Goal: Task Accomplishment & Management: Use online tool/utility

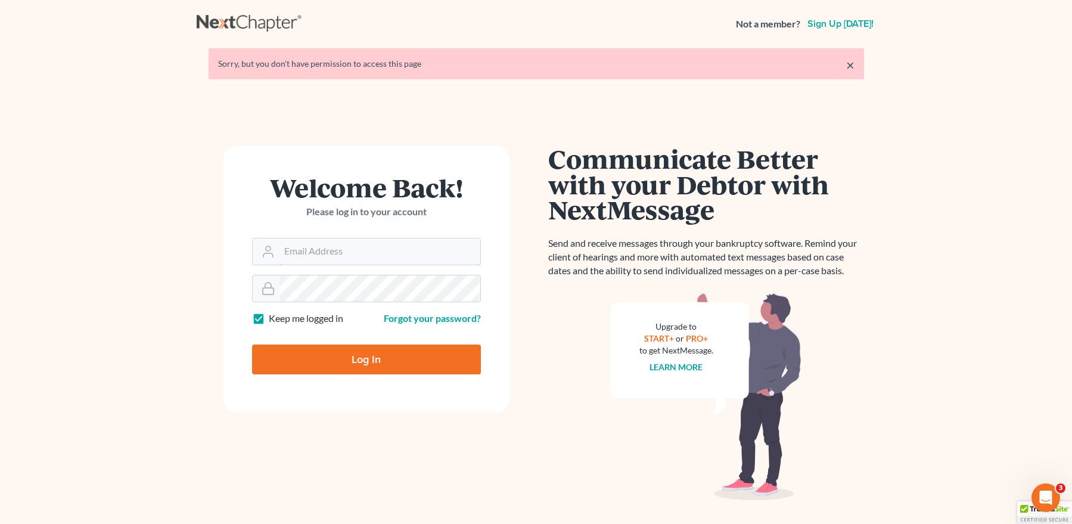
type input "[EMAIL_ADDRESS][DOMAIN_NAME]"
click at [341, 347] on input "Log In" at bounding box center [366, 360] width 229 height 30
type input "Thinking..."
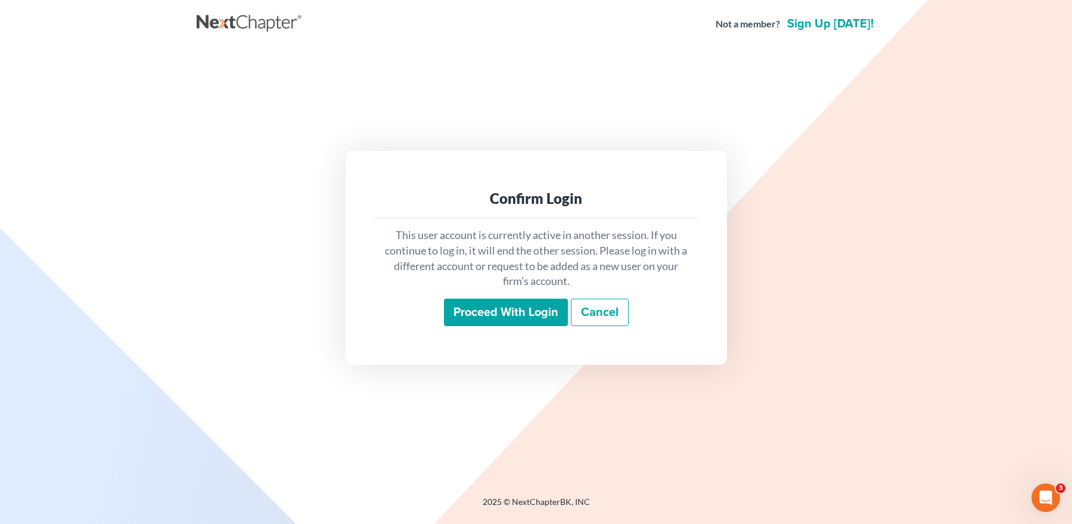
click at [499, 311] on input "Proceed with login" at bounding box center [506, 312] width 124 height 27
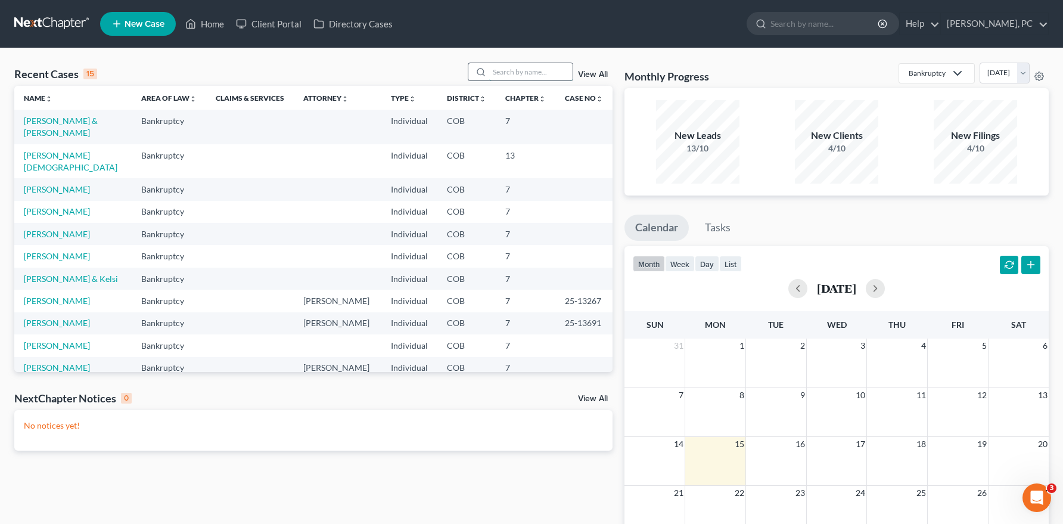
click at [517, 75] on input "search" at bounding box center [530, 71] width 83 height 17
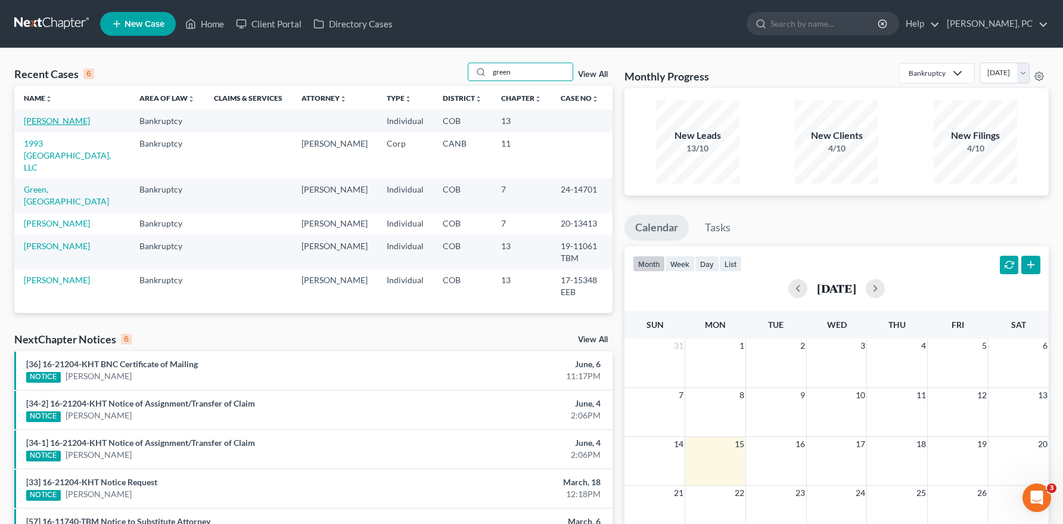
type input "green"
click at [37, 119] on link "[PERSON_NAME]" at bounding box center [57, 121] width 66 height 10
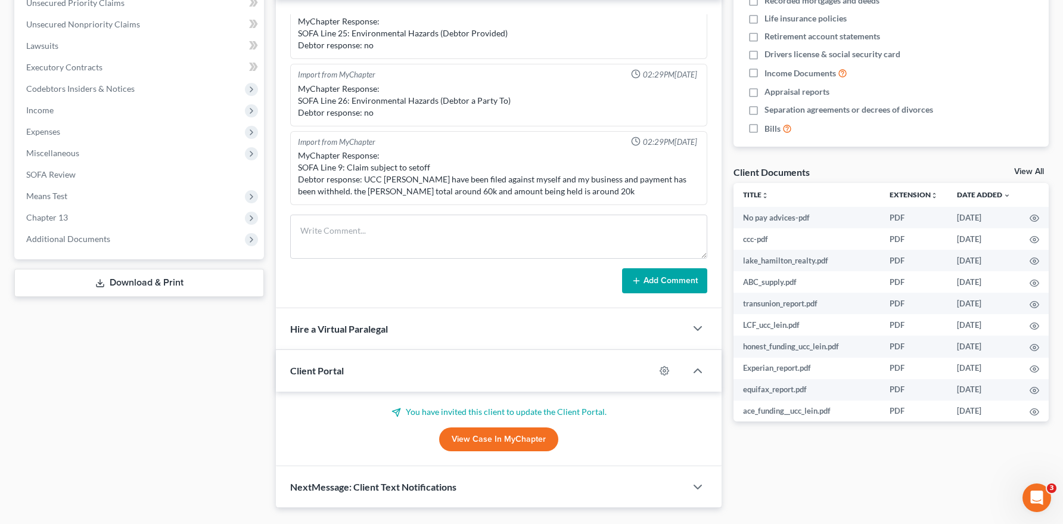
scroll to position [298, 0]
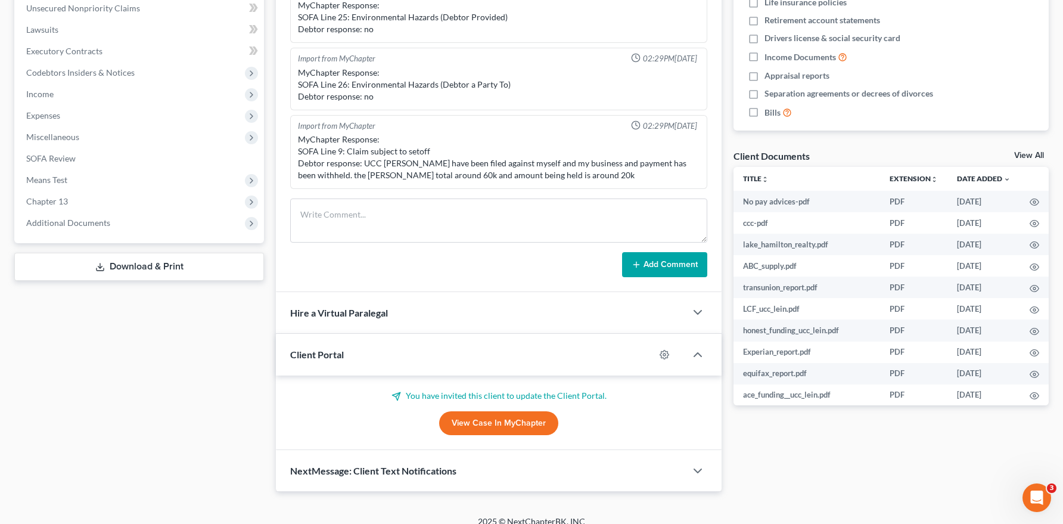
click at [523, 416] on link "View Case in MyChapter" at bounding box center [498, 423] width 119 height 24
click at [466, 424] on link "View Case in MyChapter" at bounding box center [498, 423] width 119 height 24
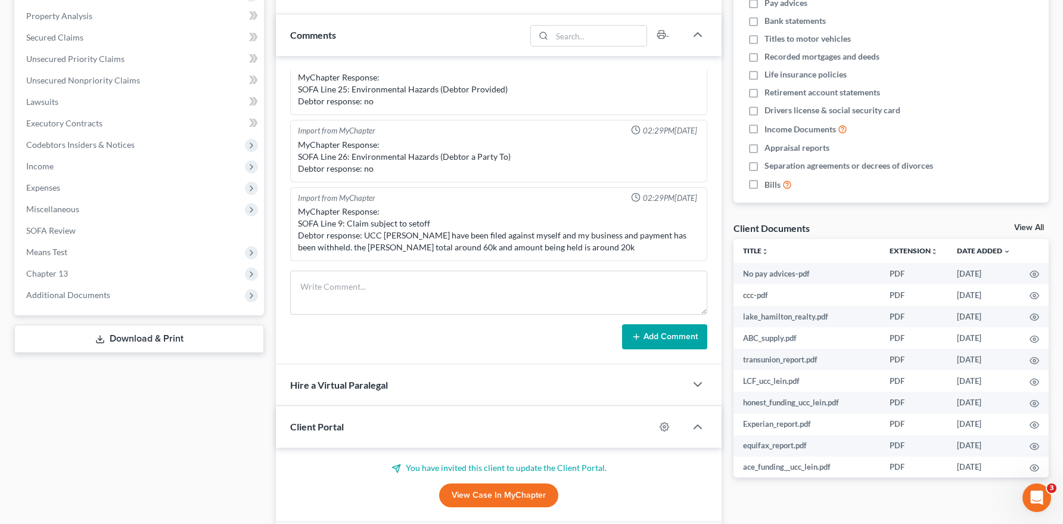
scroll to position [238, 0]
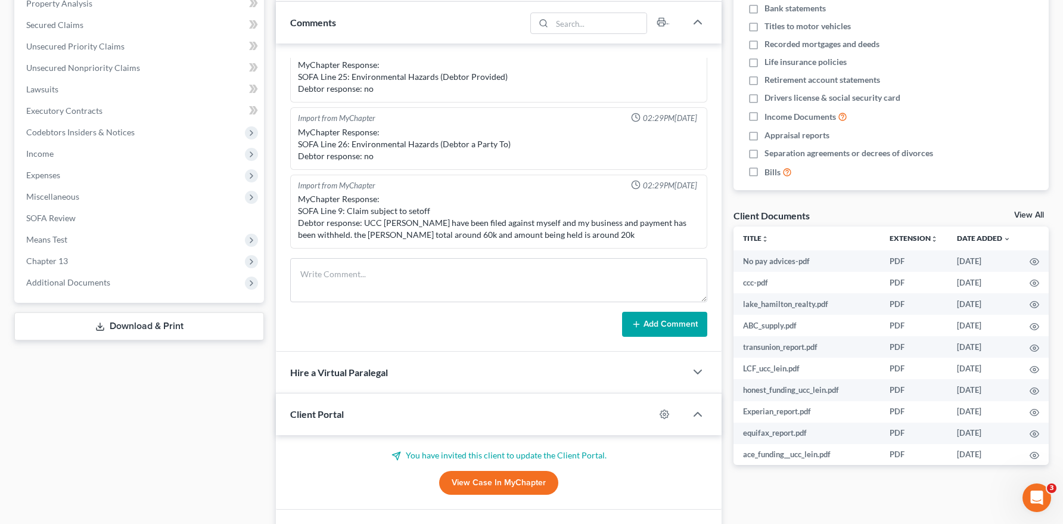
click at [491, 482] on link "View Case in MyChapter" at bounding box center [498, 483] width 119 height 24
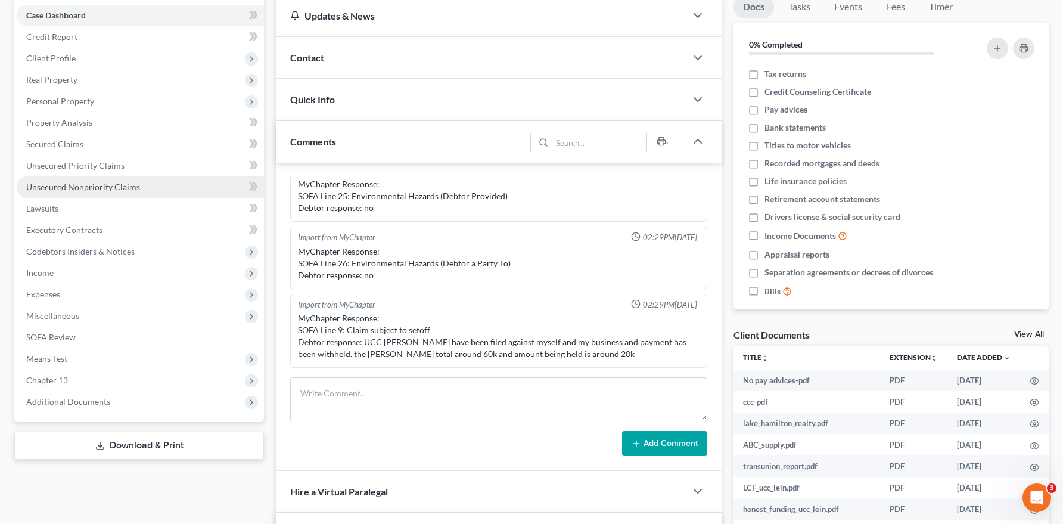
scroll to position [0, 0]
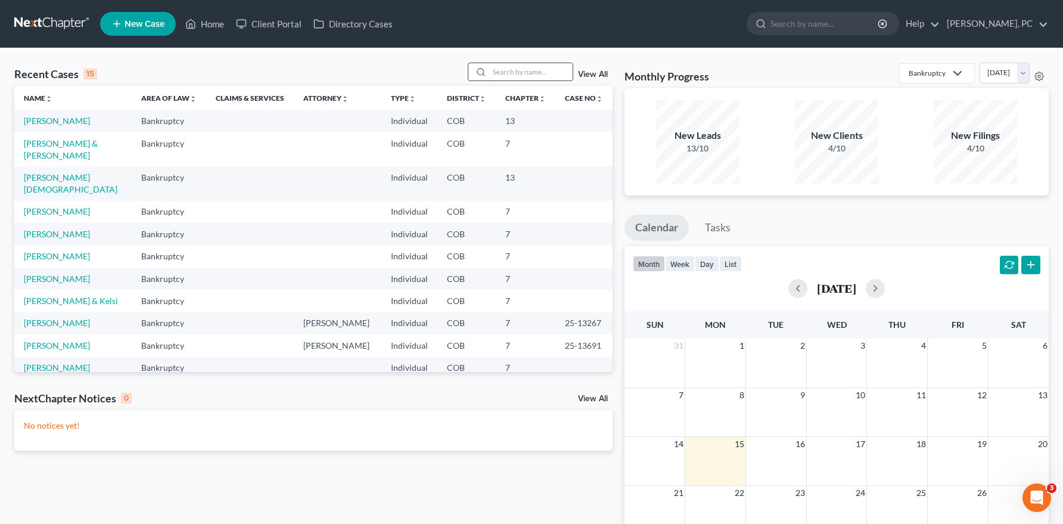
click at [529, 74] on input "search" at bounding box center [530, 71] width 83 height 17
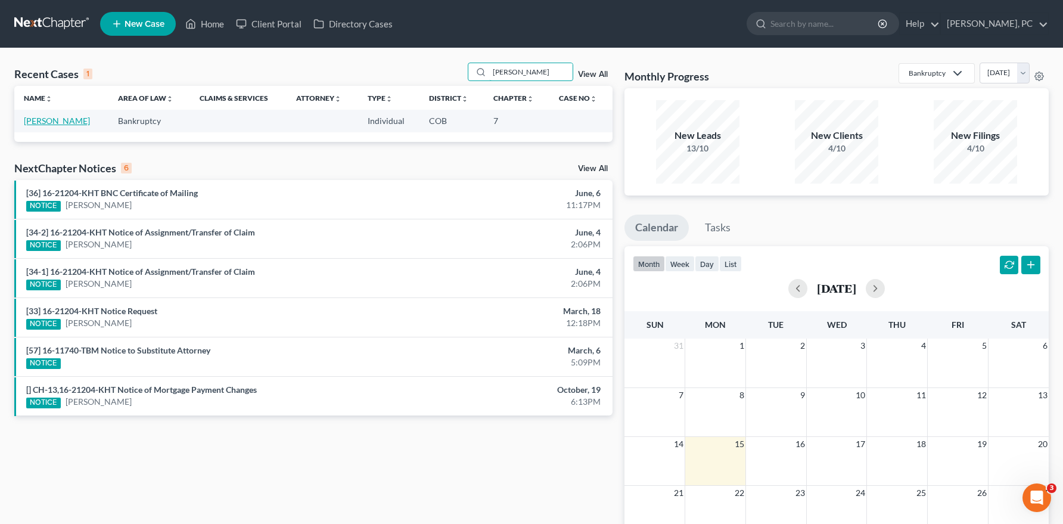
type input "[PERSON_NAME]"
click at [57, 119] on link "[PERSON_NAME]" at bounding box center [57, 121] width 66 height 10
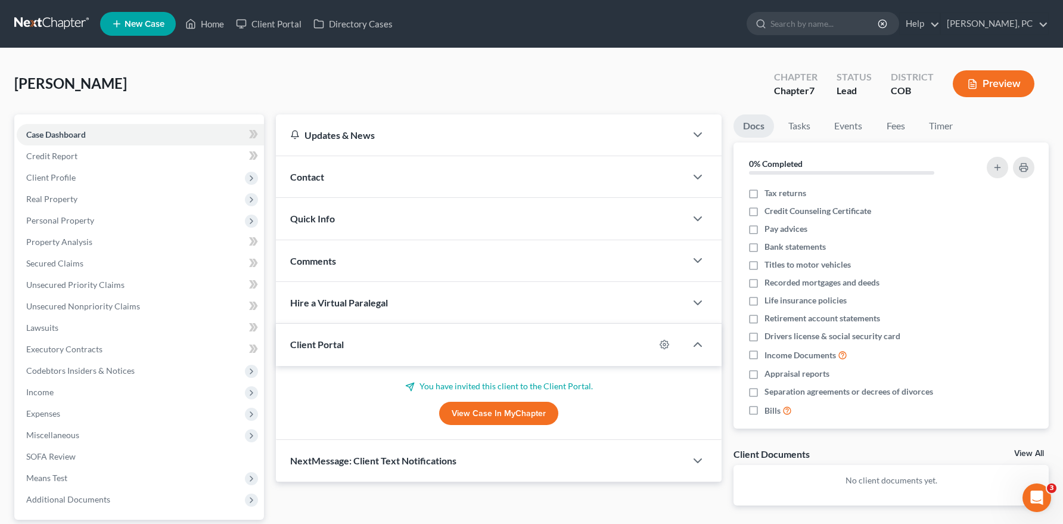
click at [471, 411] on link "View Case in MyChapter" at bounding box center [498, 414] width 119 height 24
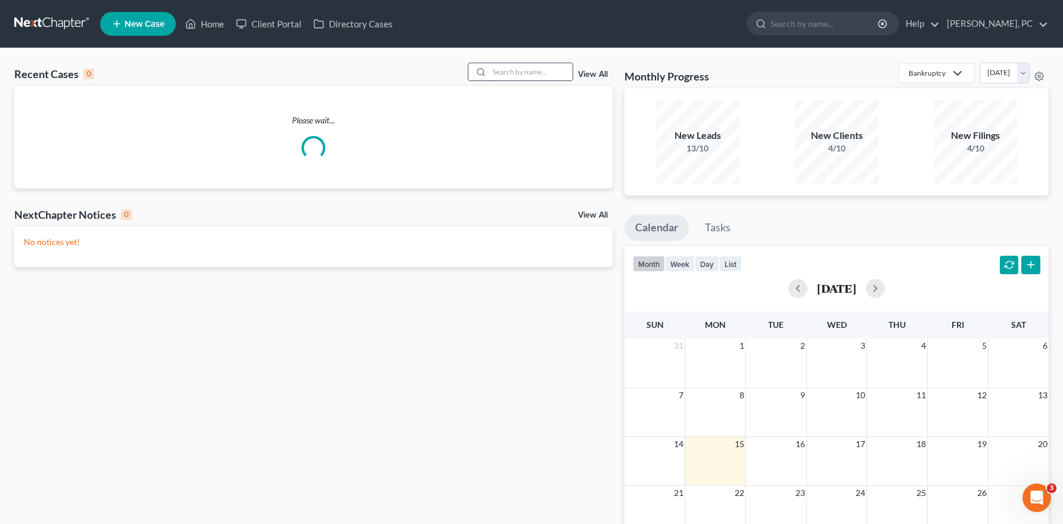
click at [520, 79] on input "search" at bounding box center [530, 71] width 83 height 17
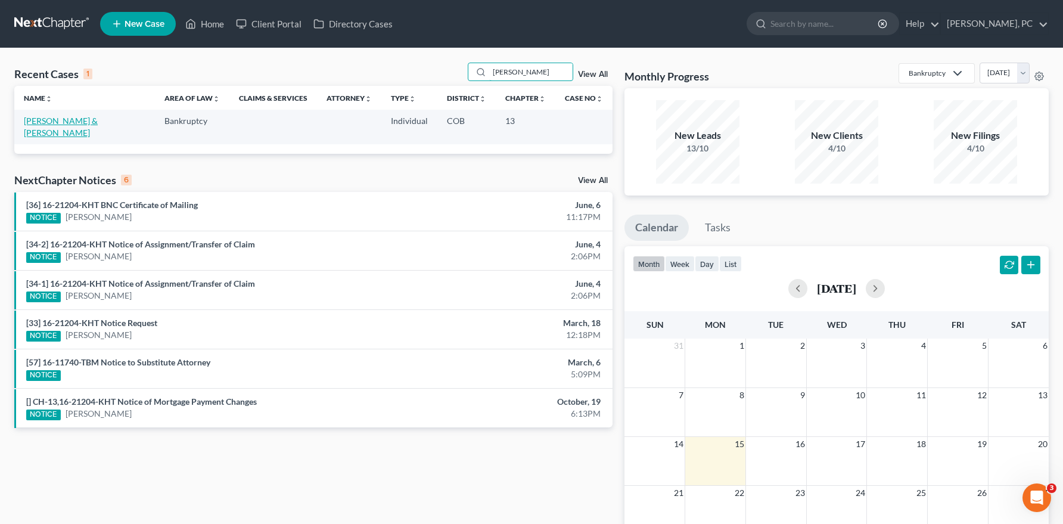
type input "cushman"
click at [98, 120] on link "Cushman, Gregory & DeWald, Marian" at bounding box center [61, 127] width 74 height 22
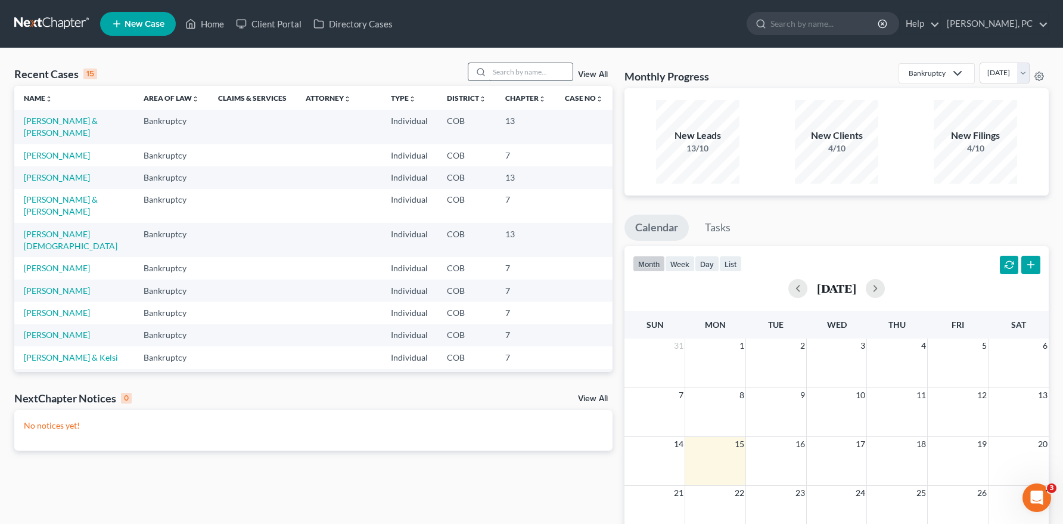
click at [505, 69] on input "search" at bounding box center [530, 71] width 83 height 17
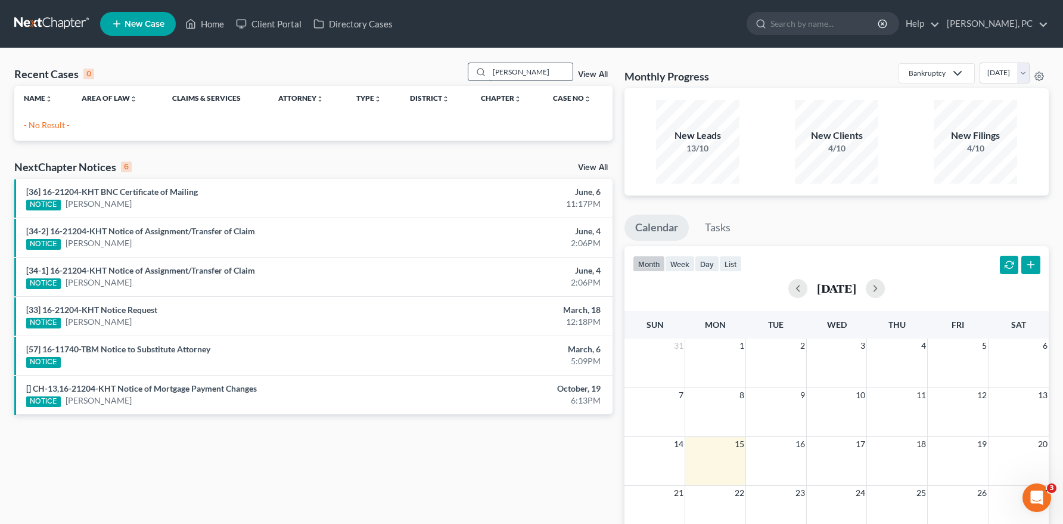
click at [505, 72] on input "moorehouse" at bounding box center [530, 71] width 83 height 17
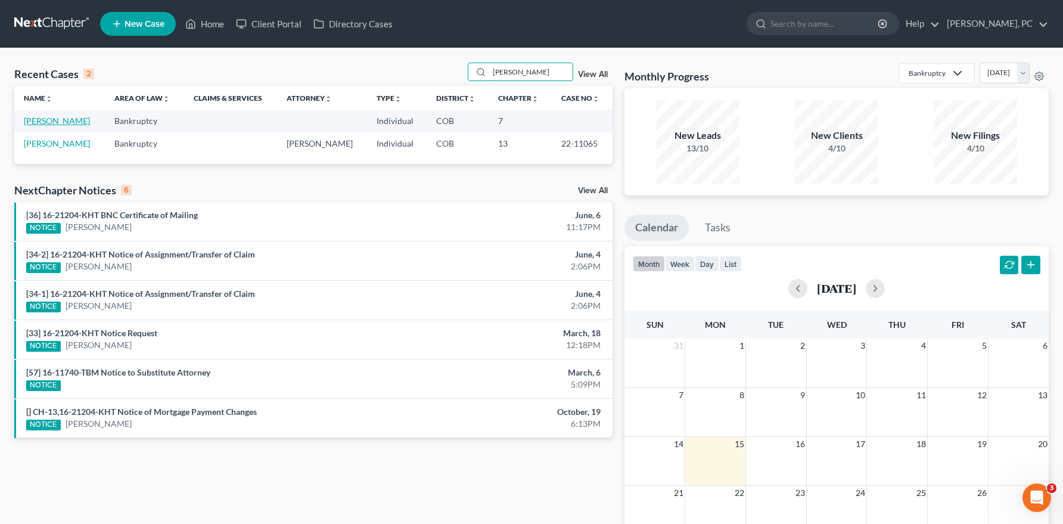
type input "morehouse"
click at [62, 125] on link "Morehouse, Philip" at bounding box center [57, 121] width 66 height 10
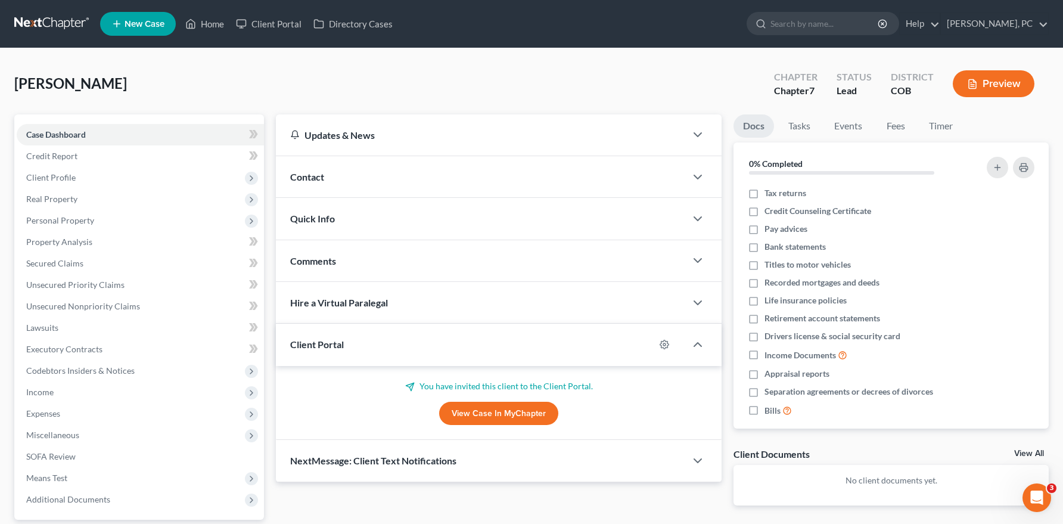
click at [486, 409] on link "View Case in MyChapter" at bounding box center [498, 414] width 119 height 24
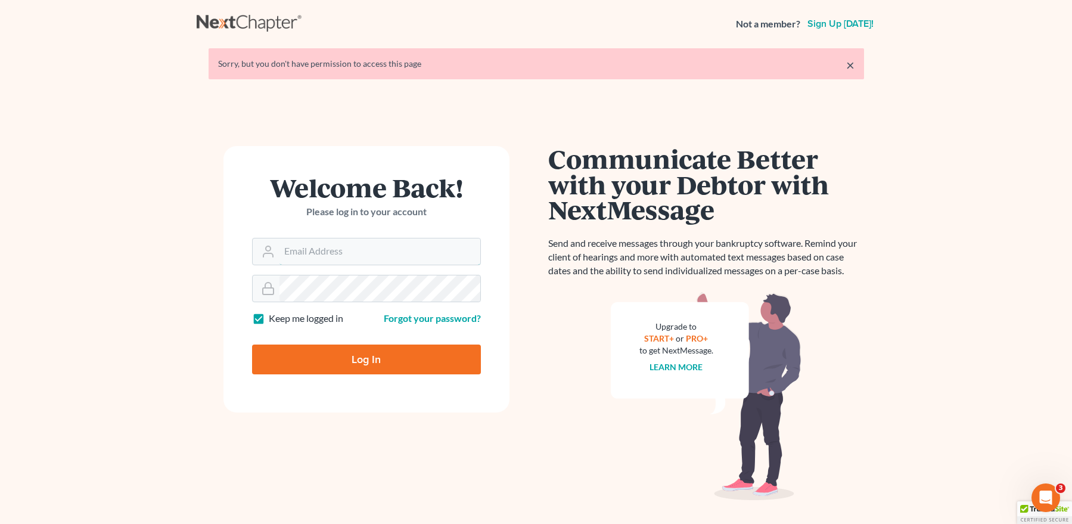
type input "[EMAIL_ADDRESS][DOMAIN_NAME]"
click at [365, 356] on input "Log In" at bounding box center [366, 360] width 229 height 30
type input "Thinking..."
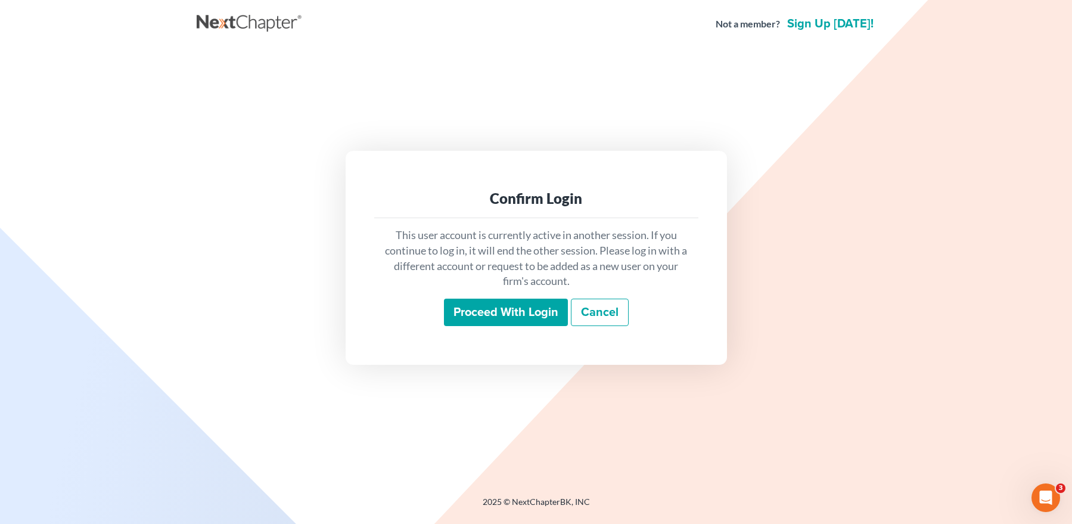
click at [477, 307] on input "Proceed with login" at bounding box center [506, 312] width 124 height 27
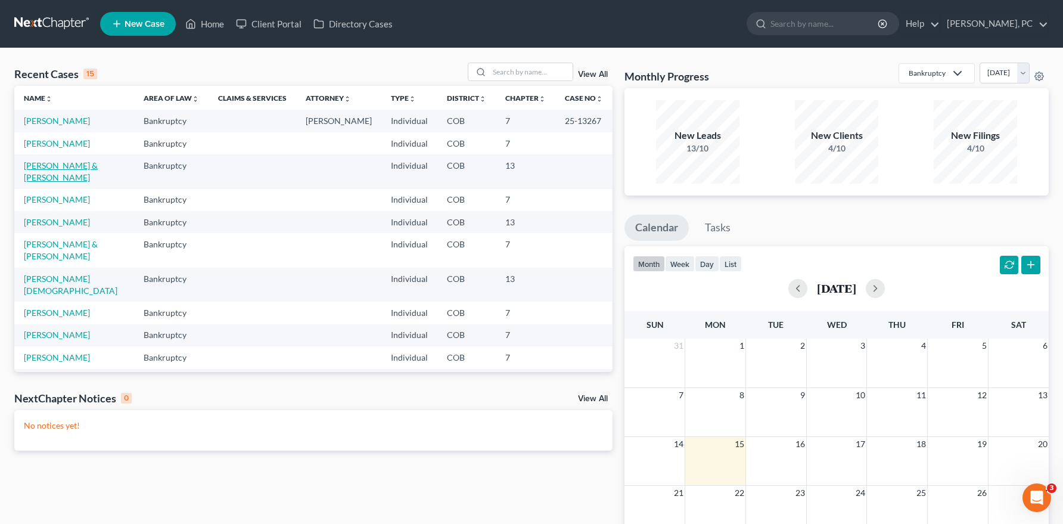
click at [64, 162] on link "[PERSON_NAME] & [PERSON_NAME]" at bounding box center [61, 171] width 74 height 22
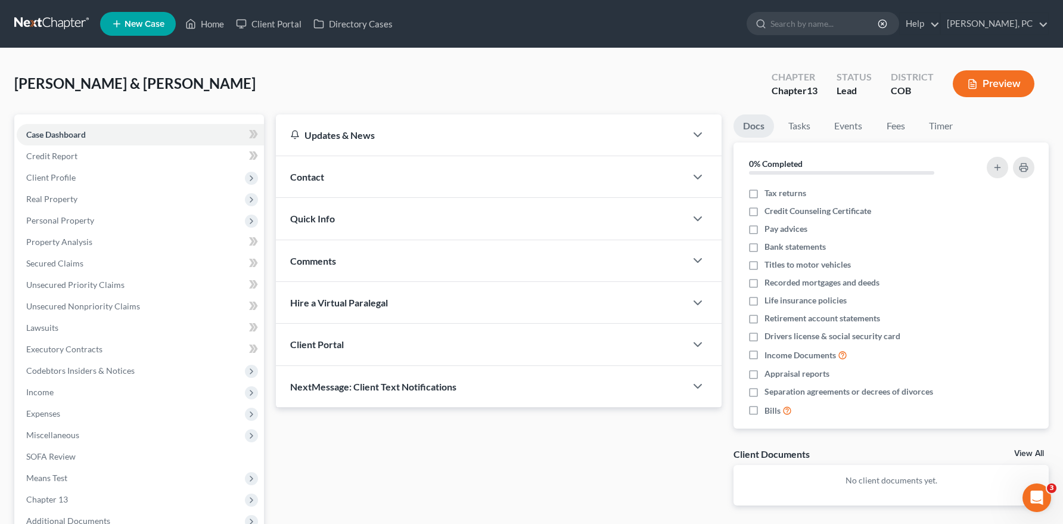
click at [362, 340] on div "Client Portal" at bounding box center [481, 344] width 410 height 41
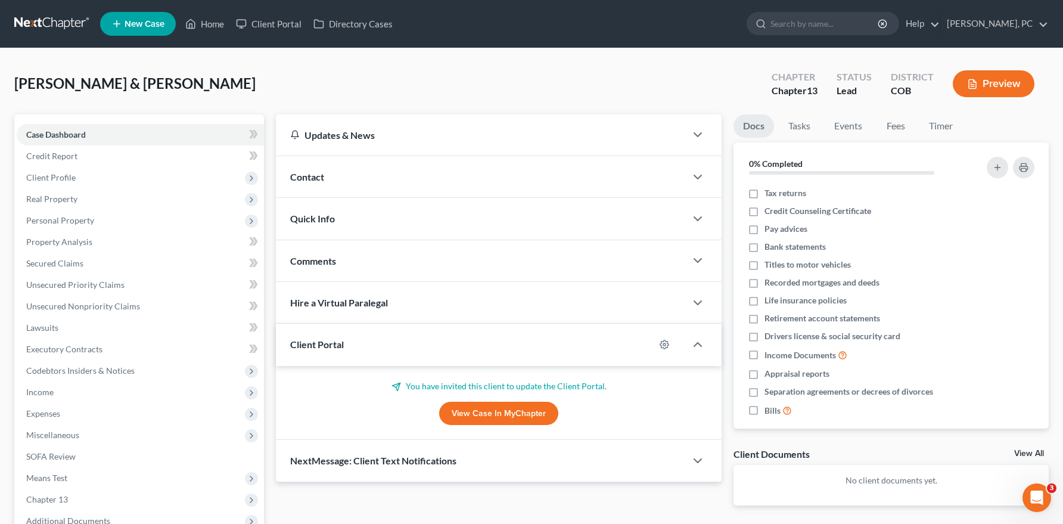
click at [492, 409] on link "View Case in MyChapter" at bounding box center [498, 414] width 119 height 24
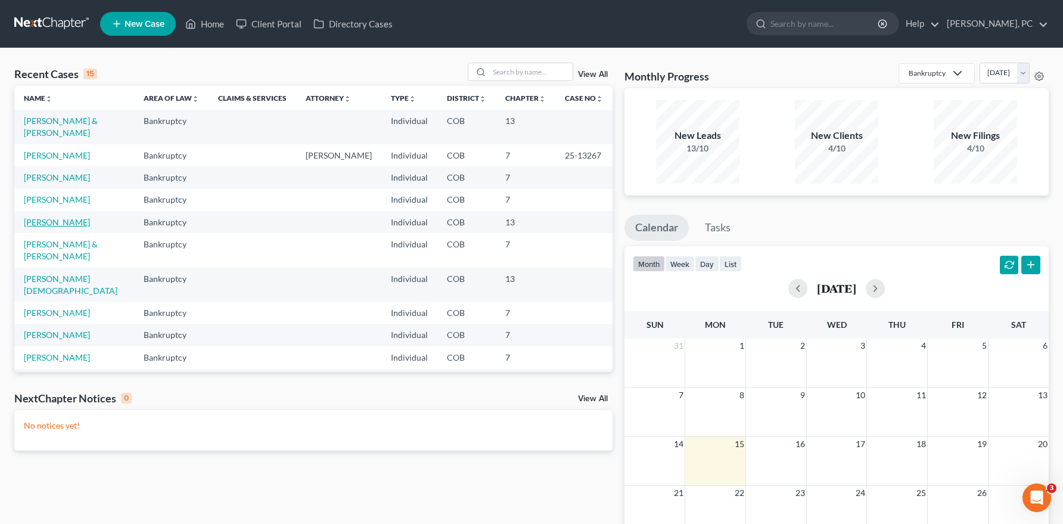
click at [69, 219] on link "[PERSON_NAME]" at bounding box center [57, 222] width 66 height 10
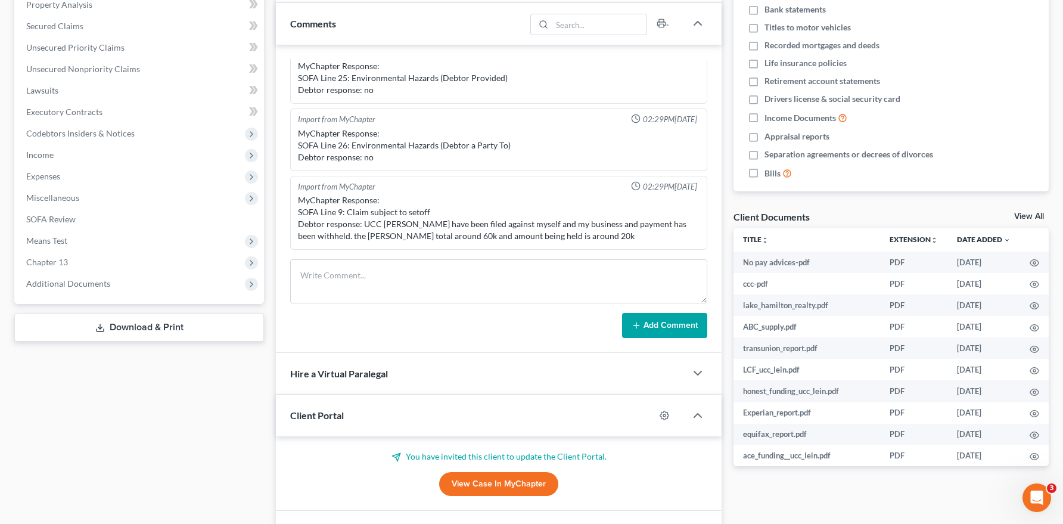
scroll to position [238, 0]
click at [486, 480] on link "View Case in MyChapter" at bounding box center [498, 483] width 119 height 24
click at [462, 487] on link "View Case in MyChapter" at bounding box center [498, 483] width 119 height 24
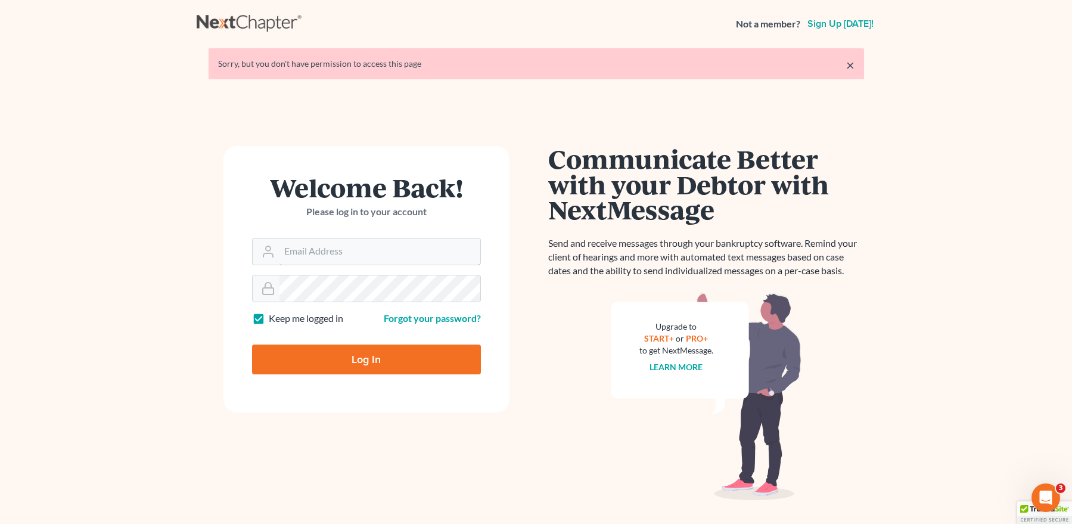
type input "[EMAIL_ADDRESS][DOMAIN_NAME]"
click at [376, 356] on input "Log In" at bounding box center [366, 360] width 229 height 30
type input "Thinking..."
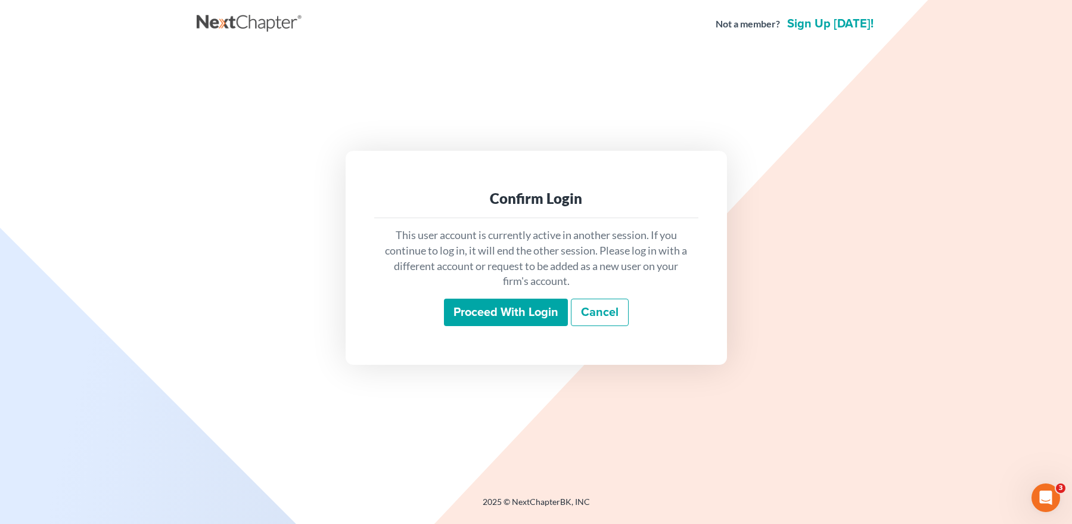
click at [466, 318] on input "Proceed with login" at bounding box center [506, 312] width 124 height 27
